Goal: Check status: Check status

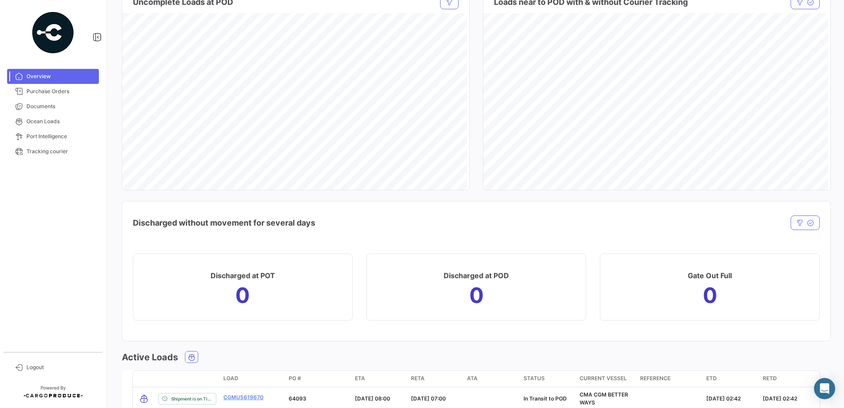
scroll to position [833, 0]
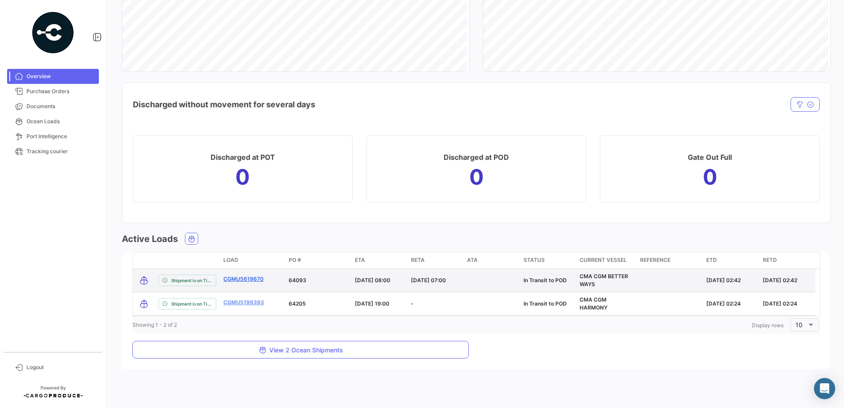
click at [240, 281] on link "CGMU5619670" at bounding box center [243, 279] width 40 height 8
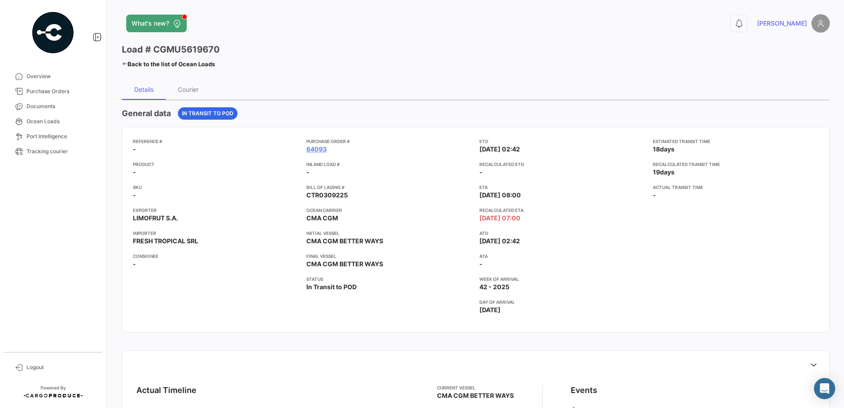
drag, startPoint x: 148, startPoint y: 106, endPoint x: 159, endPoint y: 116, distance: 14.1
click at [159, 116] on h4 "General data" at bounding box center [146, 113] width 49 height 12
click at [178, 88] on div "Courier" at bounding box center [188, 90] width 21 height 8
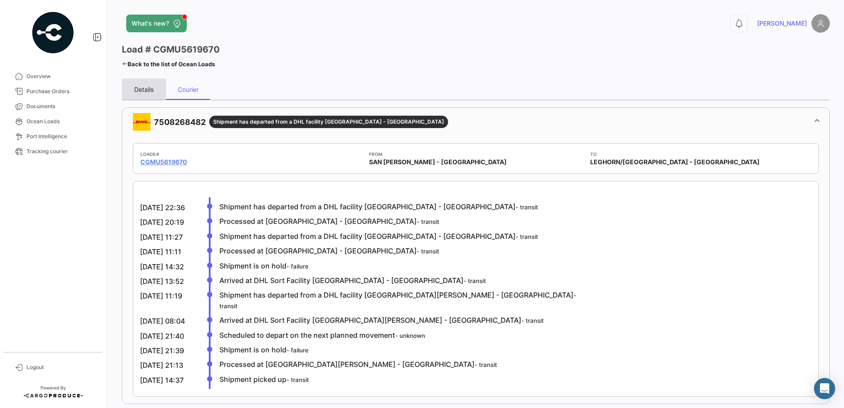
click at [145, 91] on div "Details" at bounding box center [143, 90] width 19 height 8
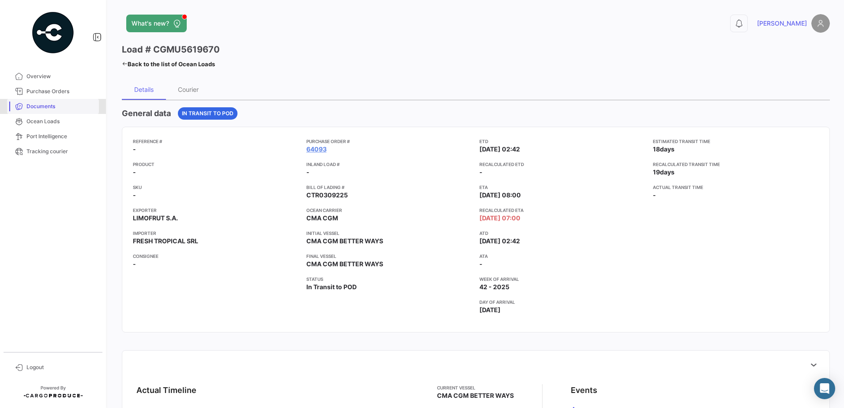
click at [49, 104] on span "Documents" at bounding box center [60, 106] width 69 height 8
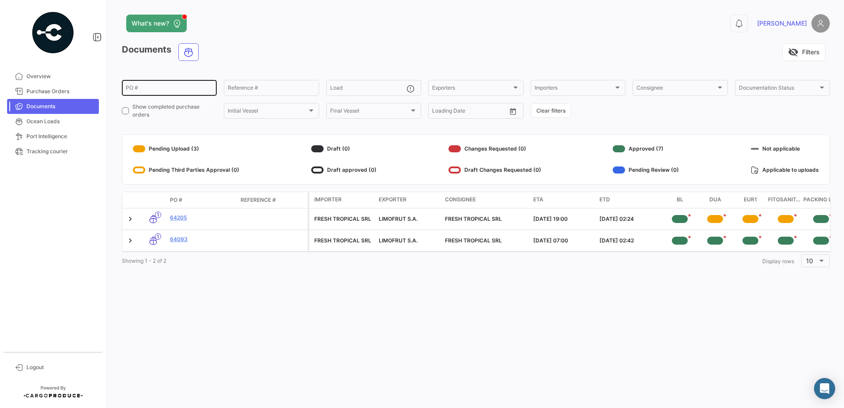
click at [164, 86] on input "PO #" at bounding box center [169, 89] width 87 height 6
click at [271, 86] on div "Reference #" at bounding box center [271, 87] width 87 height 17
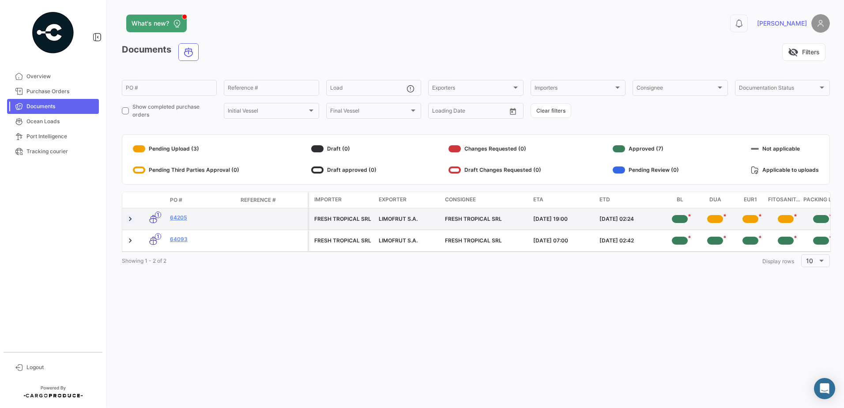
click at [129, 217] on link at bounding box center [130, 219] width 9 height 9
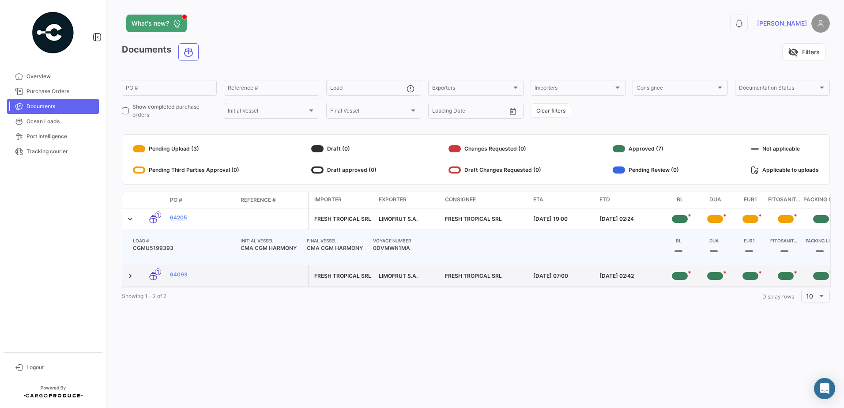
click at [125, 277] on datatable-body-cell at bounding box center [131, 275] width 18 height 21
click at [129, 276] on link at bounding box center [130, 276] width 9 height 9
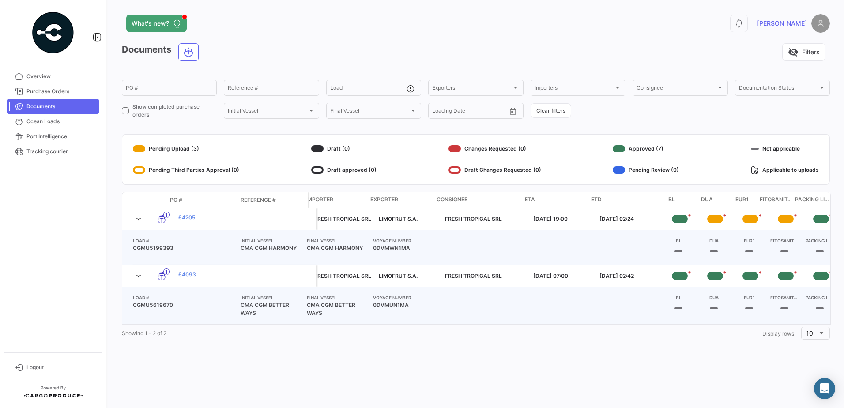
scroll to position [0, 8]
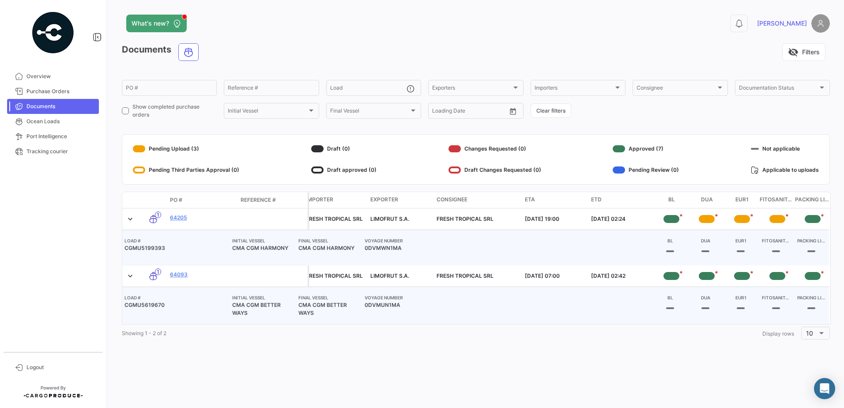
click at [670, 246] on div at bounding box center [670, 251] width 23 height 14
click at [670, 250] on div at bounding box center [670, 251] width 8 height 2
click at [670, 257] on div "BL" at bounding box center [670, 256] width 15 height 13
